Goal: Information Seeking & Learning: Check status

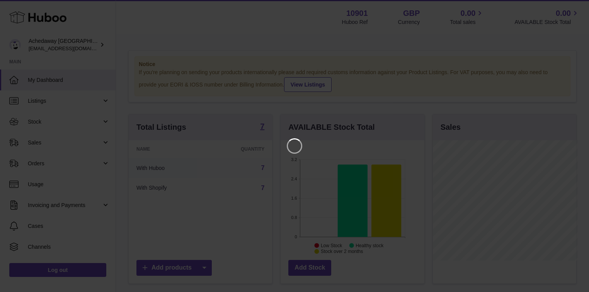
scroll to position [121, 145]
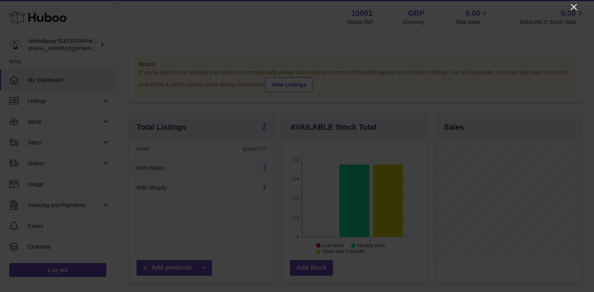
click at [578, 5] on icon "Close" at bounding box center [573, 6] width 9 height 9
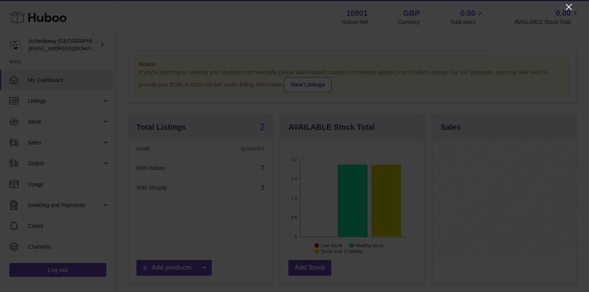
scroll to position [386669, 386646]
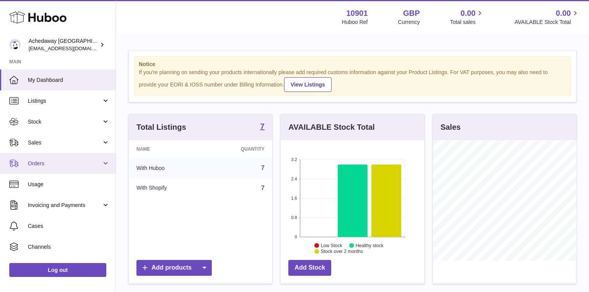
click at [48, 158] on link "Orders" at bounding box center [58, 163] width 116 height 21
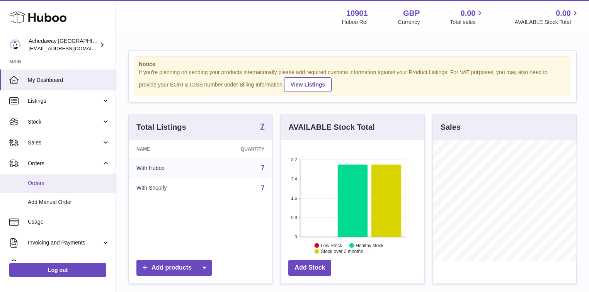
click at [65, 183] on span "Orders" at bounding box center [69, 183] width 82 height 7
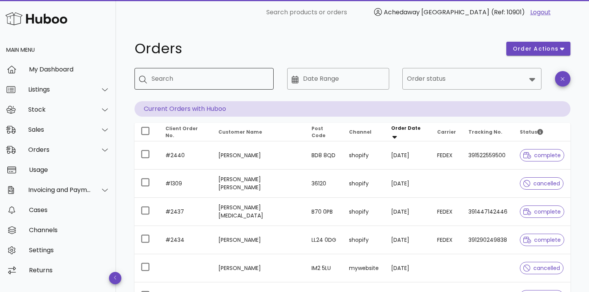
click at [206, 82] on input "Search" at bounding box center [210, 79] width 116 height 12
type input "*****"
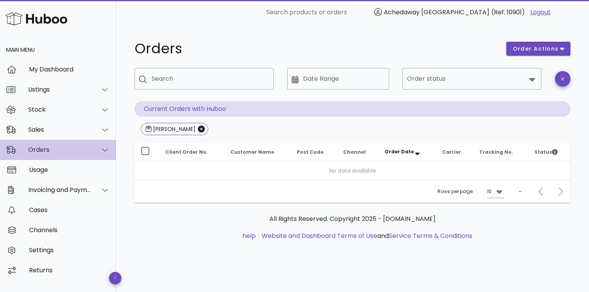
click at [51, 153] on div "Orders" at bounding box center [59, 149] width 63 height 7
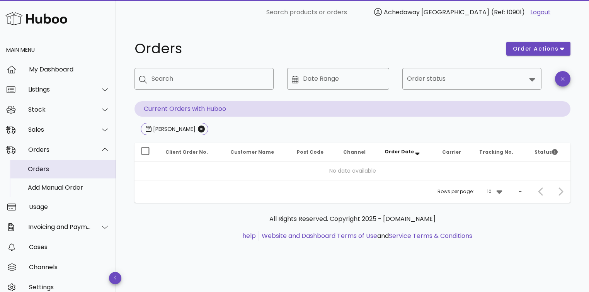
click at [50, 166] on div "Orders" at bounding box center [69, 169] width 82 height 7
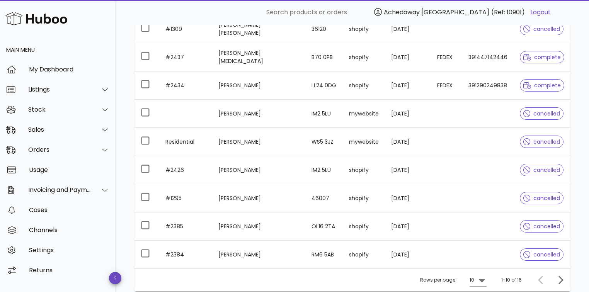
scroll to position [216, 0]
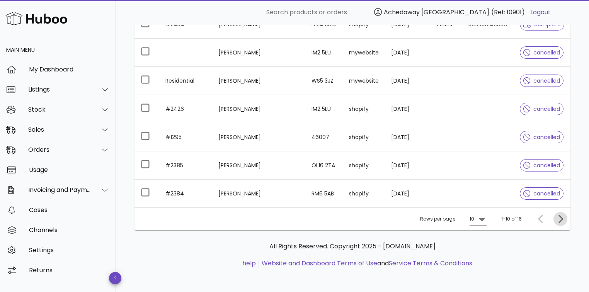
click at [563, 217] on icon "Next page" at bounding box center [560, 219] width 9 height 9
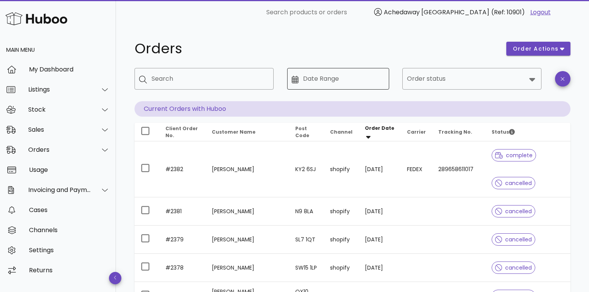
click at [313, 82] on input "Date Range" at bounding box center [344, 79] width 82 height 12
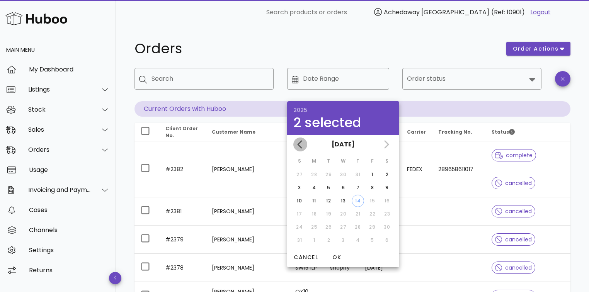
click at [299, 145] on icon "Previous month" at bounding box center [300, 144] width 9 height 9
click at [334, 173] on div "1" at bounding box center [329, 174] width 12 height 7
click at [386, 145] on icon "Next month" at bounding box center [386, 144] width 9 height 9
click at [344, 200] on div "13" at bounding box center [343, 201] width 12 height 7
type input "**********"
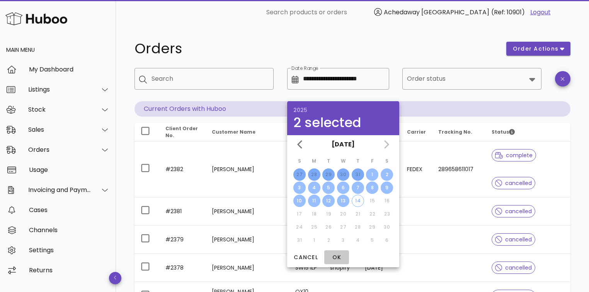
click at [338, 259] on span "OK" at bounding box center [337, 258] width 19 height 8
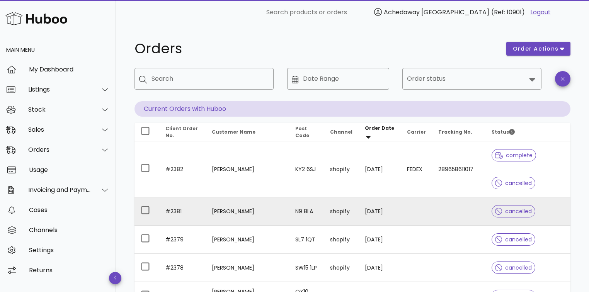
type input "**********"
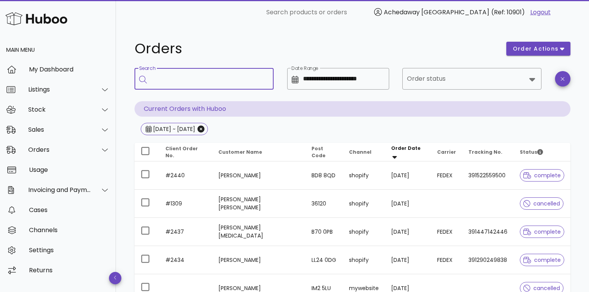
click at [228, 79] on input "Search" at bounding box center [210, 79] width 116 height 12
type input "*****"
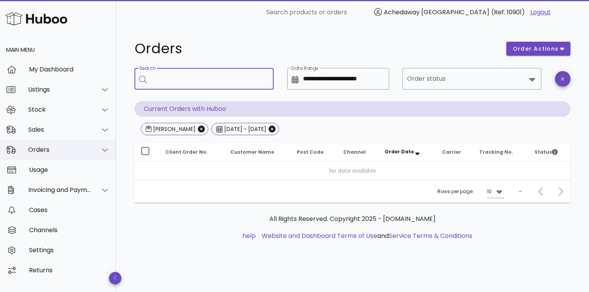
click at [54, 150] on div "Orders" at bounding box center [59, 149] width 63 height 7
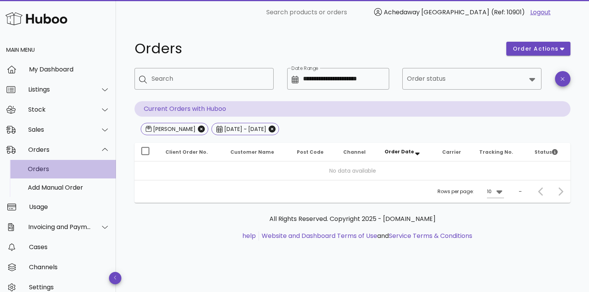
click at [51, 169] on div "Orders" at bounding box center [69, 169] width 82 height 7
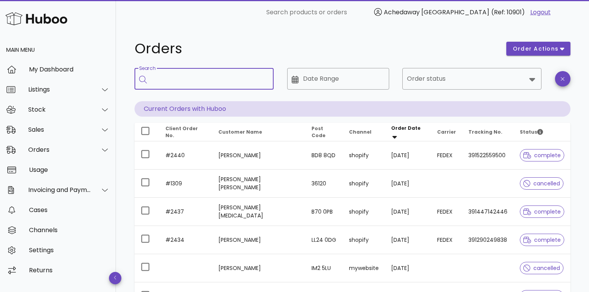
click at [173, 80] on input "Search" at bounding box center [210, 79] width 116 height 12
type input "*****"
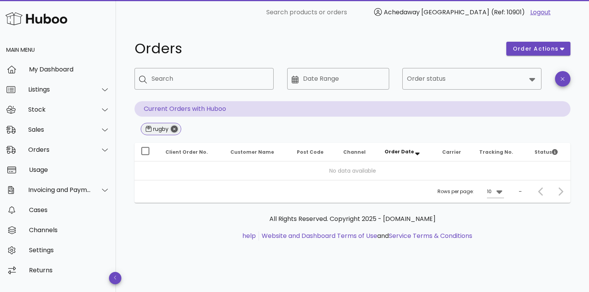
click at [172, 130] on icon "Close" at bounding box center [174, 129] width 7 height 7
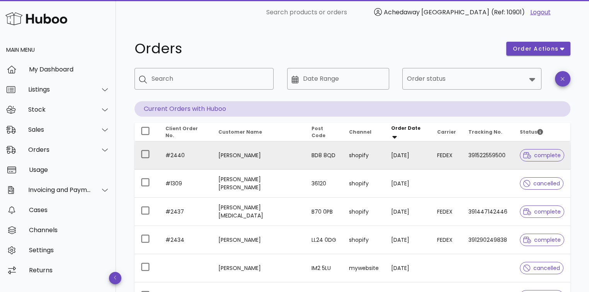
click at [193, 152] on td "#2440" at bounding box center [185, 156] width 53 height 28
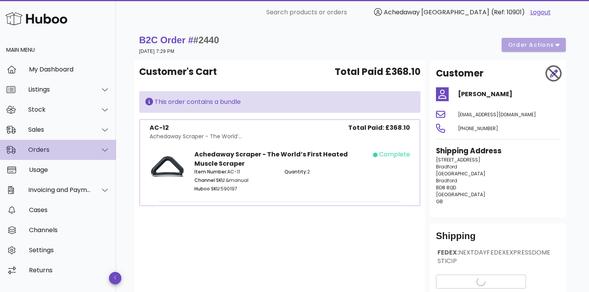
click at [47, 148] on div "Orders" at bounding box center [59, 149] width 63 height 7
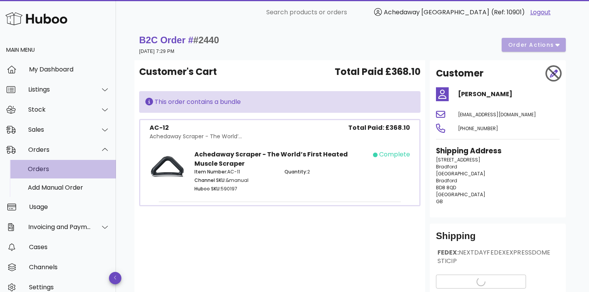
click at [45, 164] on div "Orders" at bounding box center [69, 169] width 82 height 17
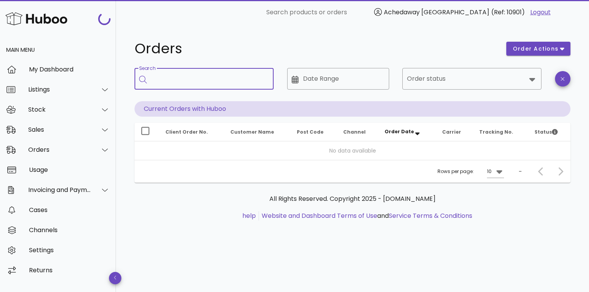
click at [169, 79] on input "Search" at bounding box center [210, 79] width 116 height 12
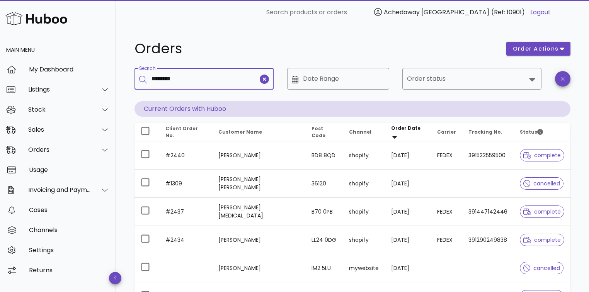
type input "********"
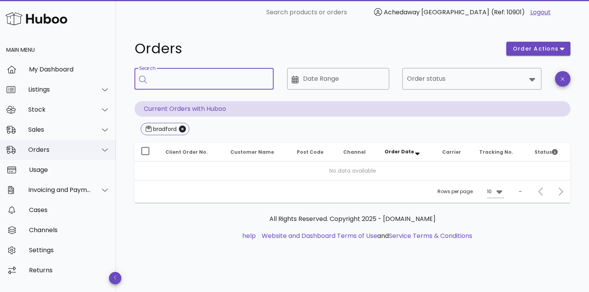
click at [51, 157] on div "Orders" at bounding box center [58, 150] width 116 height 20
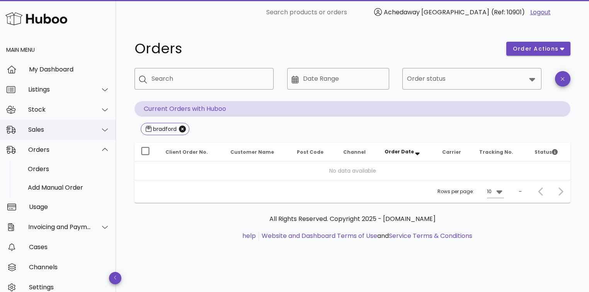
click at [46, 133] on div "Sales" at bounding box center [59, 129] width 63 height 7
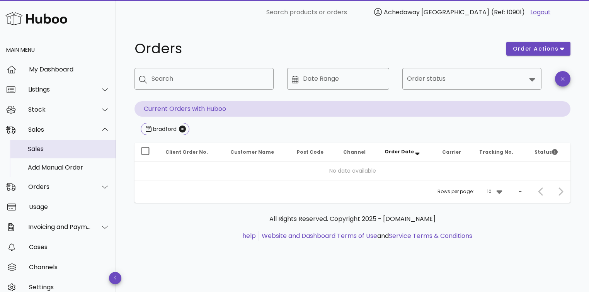
click at [46, 147] on div "Sales" at bounding box center [69, 148] width 82 height 7
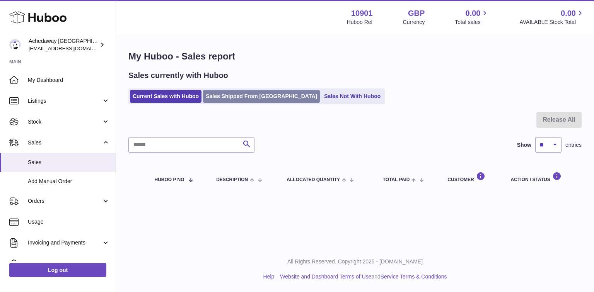
click at [229, 97] on link "Sales Shipped From [GEOGRAPHIC_DATA]" at bounding box center [261, 96] width 117 height 13
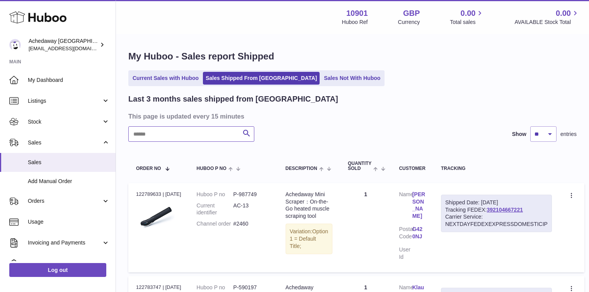
click at [198, 138] on input "text" at bounding box center [191, 133] width 126 height 15
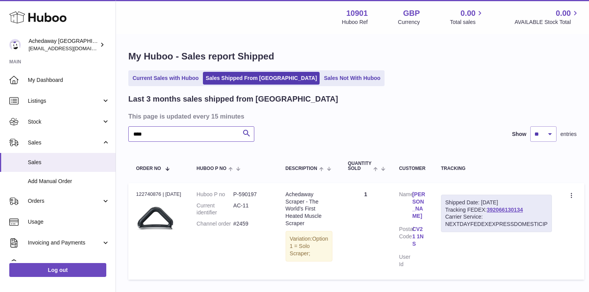
type input "****"
drag, startPoint x: 255, startPoint y: 223, endPoint x: 238, endPoint y: 222, distance: 17.4
click at [238, 222] on dd "#2459" at bounding box center [252, 223] width 37 height 7
copy dd "#2459"
click at [522, 207] on link "392066130134" at bounding box center [505, 210] width 36 height 6
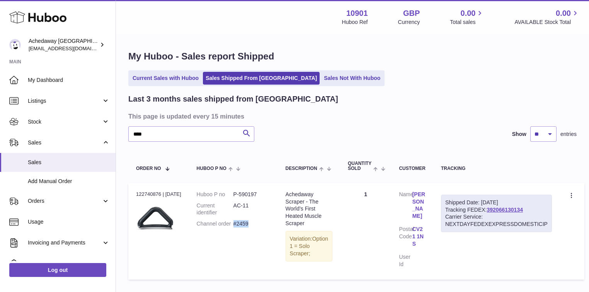
copy dd "#2459"
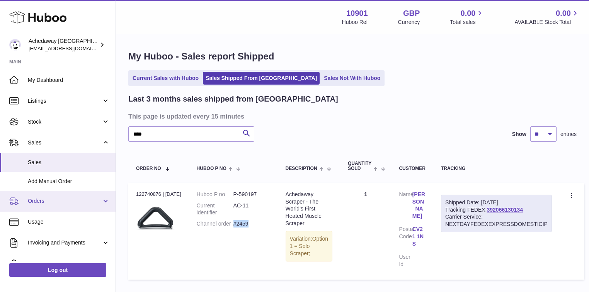
scroll to position [62, 0]
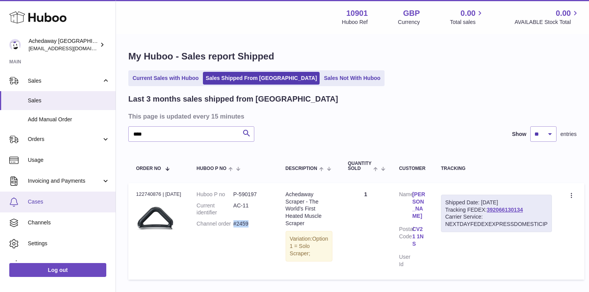
click at [44, 203] on span "Cases" at bounding box center [69, 201] width 82 height 7
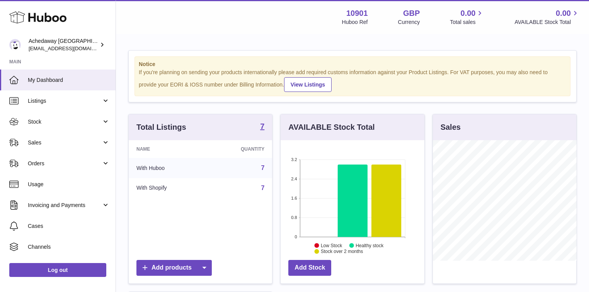
scroll to position [121, 143]
click at [44, 144] on span "Sales" at bounding box center [65, 142] width 74 height 7
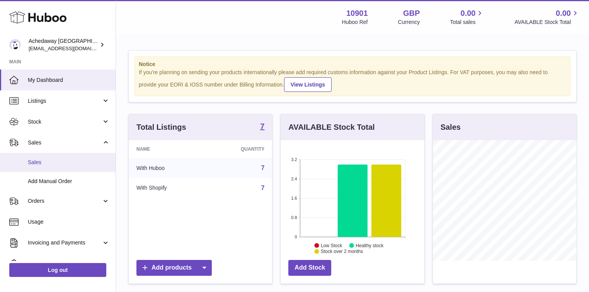
click at [50, 166] on link "Sales" at bounding box center [58, 162] width 116 height 19
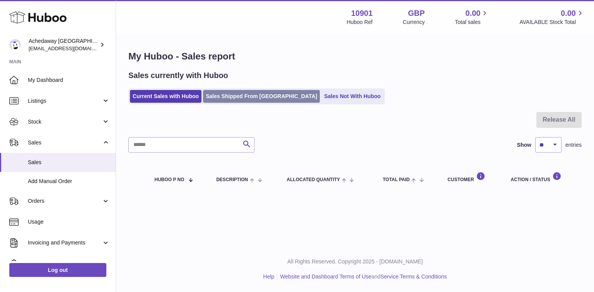
click at [239, 99] on link "Sales Shipped From [GEOGRAPHIC_DATA]" at bounding box center [261, 96] width 117 height 13
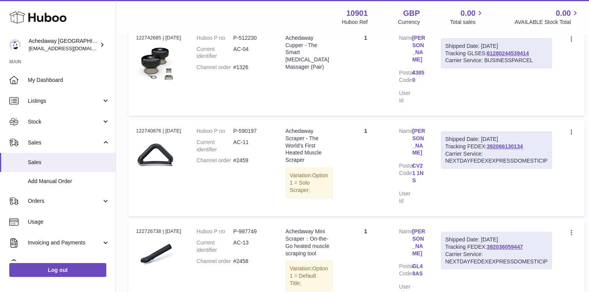
scroll to position [402, 0]
